Goal: Information Seeking & Learning: Learn about a topic

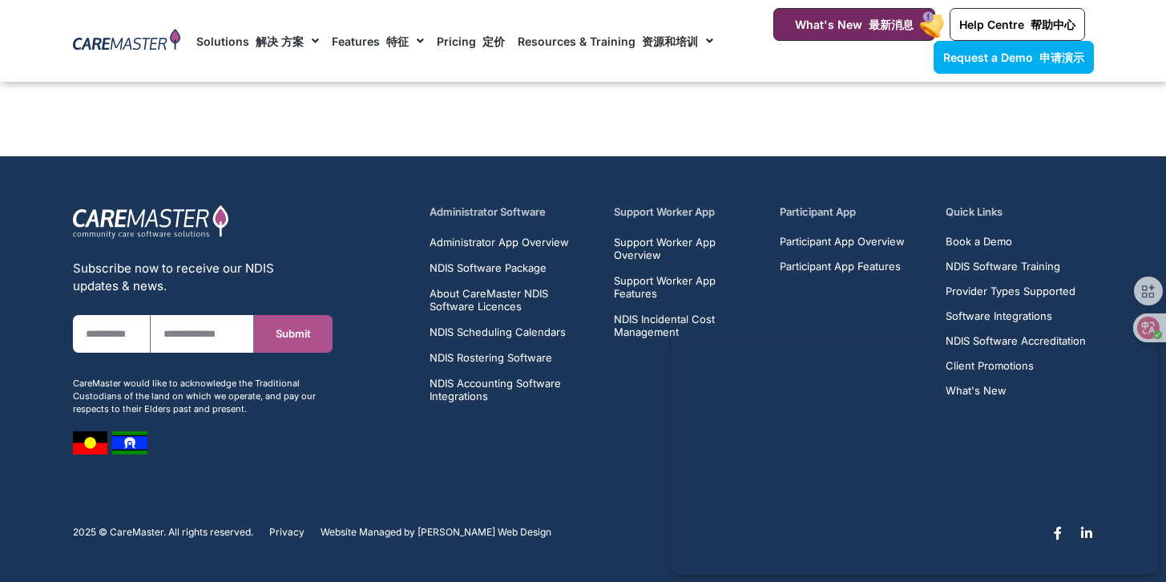
scroll to position [7836, 0]
